Goal: Find specific page/section: Find specific page/section

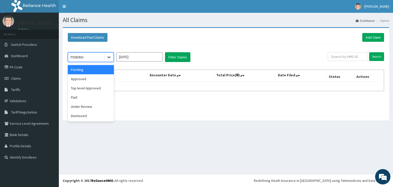
click at [110, 59] on icon at bounding box center [108, 56] width 5 height 5
click at [96, 80] on div "Approved" at bounding box center [91, 78] width 46 height 9
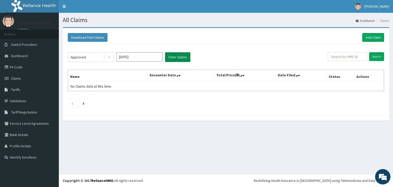
click at [176, 55] on button "Filter Claims" at bounding box center [177, 57] width 25 height 10
click at [178, 56] on button "Filter Claims" at bounding box center [177, 57] width 25 height 10
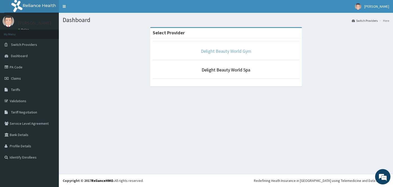
click at [231, 50] on link "Delight Beauty World Gym" at bounding box center [226, 51] width 50 height 6
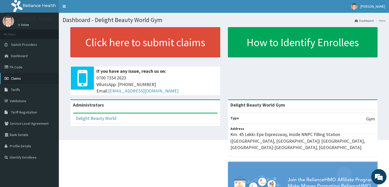
click at [17, 78] on span "Claims" at bounding box center [16, 78] width 10 height 5
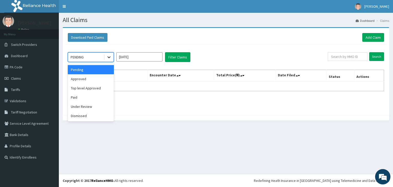
click at [108, 57] on icon at bounding box center [108, 56] width 5 height 5
click at [92, 81] on div "Approved" at bounding box center [91, 78] width 46 height 9
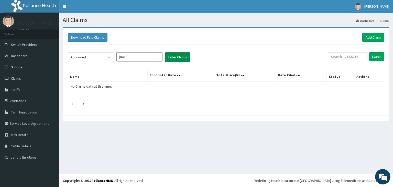
click at [178, 55] on button "Filter Claims" at bounding box center [177, 57] width 25 height 10
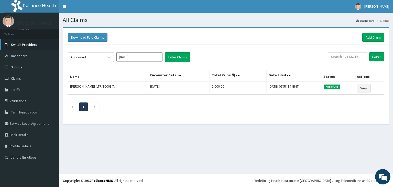
click at [23, 43] on span "Switch Providers" at bounding box center [24, 44] width 26 height 5
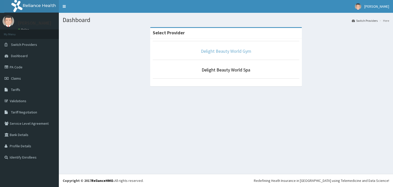
click at [232, 51] on link "Delight Beauty World Gym" at bounding box center [226, 51] width 50 height 6
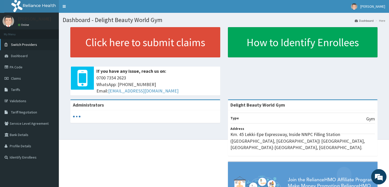
click at [27, 43] on span "Switch Providers" at bounding box center [24, 44] width 26 height 5
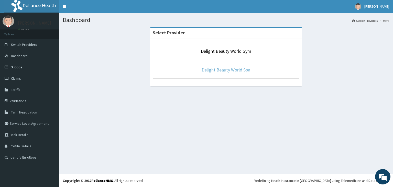
click at [235, 69] on link "Delight Beauty World Spa" at bounding box center [225, 70] width 49 height 6
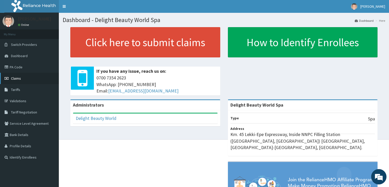
click at [16, 78] on span "Claims" at bounding box center [16, 78] width 10 height 5
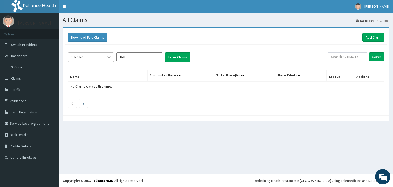
click at [108, 57] on icon at bounding box center [108, 58] width 3 height 2
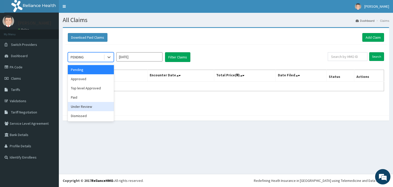
drag, startPoint x: 84, startPoint y: 108, endPoint x: 81, endPoint y: 96, distance: 11.9
click at [83, 106] on div "Under Review" at bounding box center [91, 106] width 46 height 9
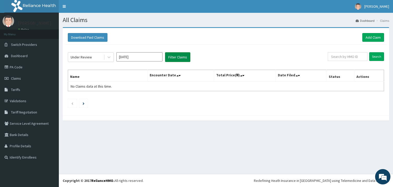
click at [176, 55] on button "Filter Claims" at bounding box center [177, 57] width 25 height 10
